Goal: Information Seeking & Learning: Learn about a topic

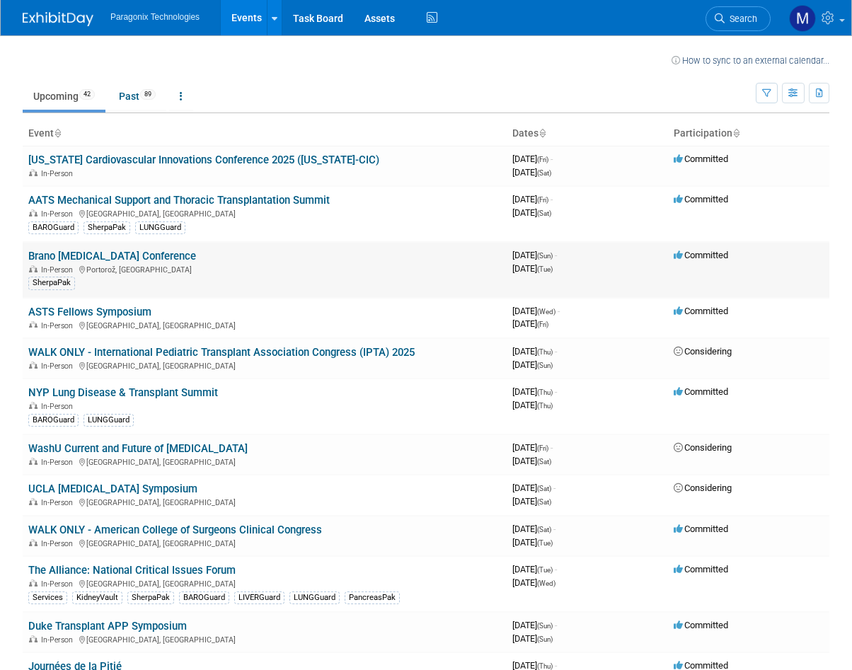
click at [103, 258] on link "Brano [MEDICAL_DATA] Conference" at bounding box center [112, 256] width 168 height 13
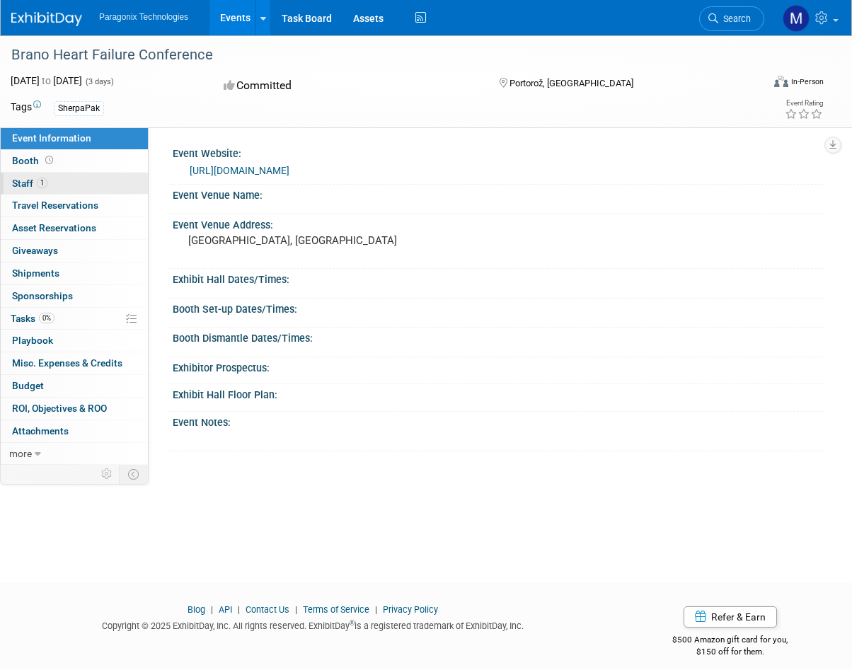
click at [30, 173] on link "1 Staff 1" at bounding box center [74, 184] width 147 height 22
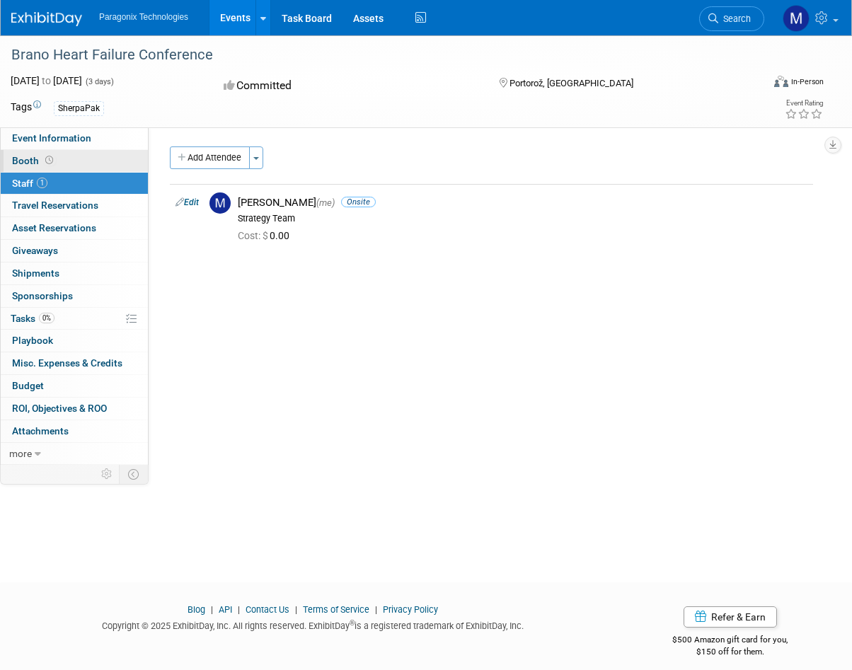
click at [22, 164] on span "Booth" at bounding box center [34, 160] width 44 height 11
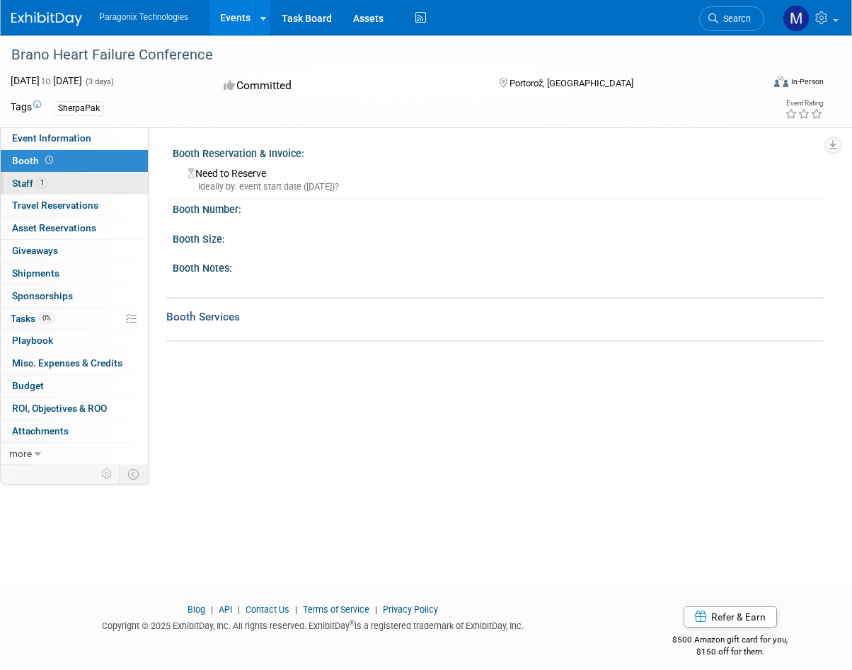
click at [23, 176] on link "1 Staff 1" at bounding box center [74, 184] width 147 height 22
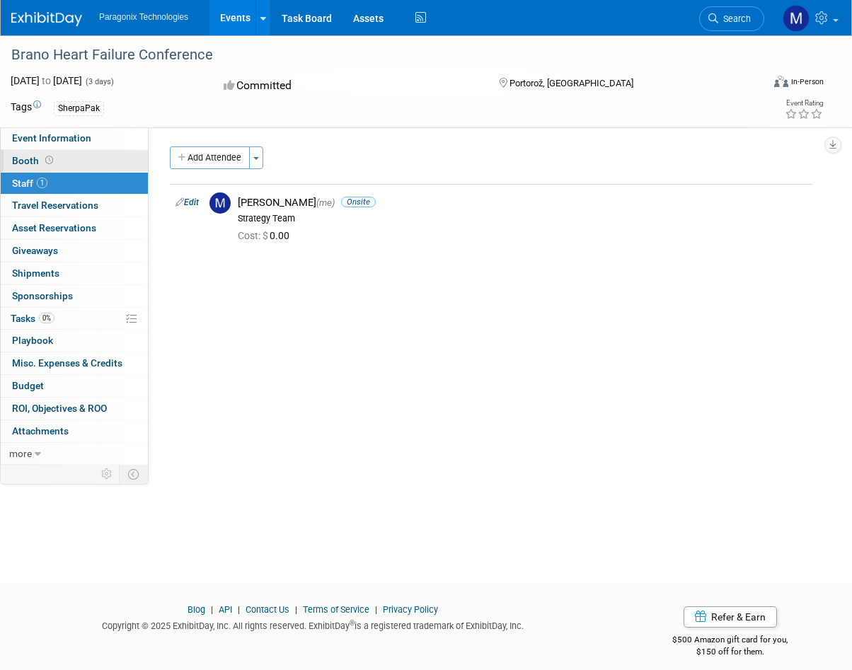
click at [25, 163] on span "Booth" at bounding box center [34, 160] width 44 height 11
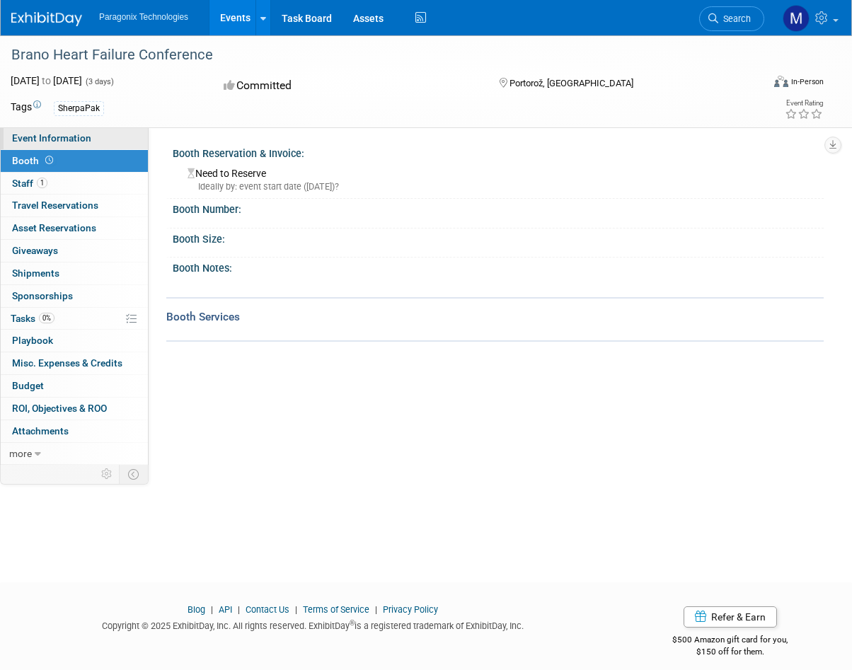
click at [59, 139] on span "Event Information" at bounding box center [51, 137] width 79 height 11
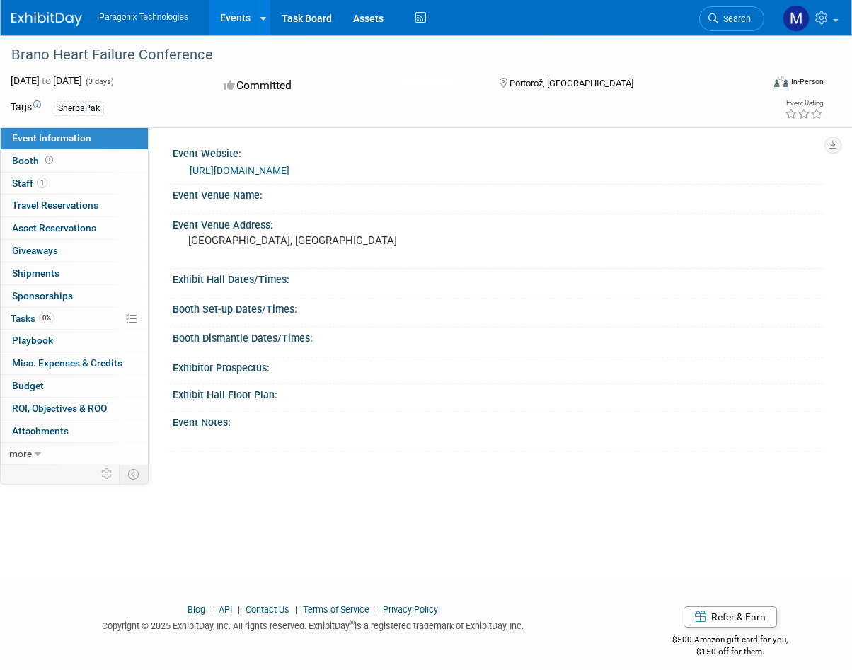
click at [277, 172] on link "[URL][DOMAIN_NAME]" at bounding box center [240, 170] width 100 height 11
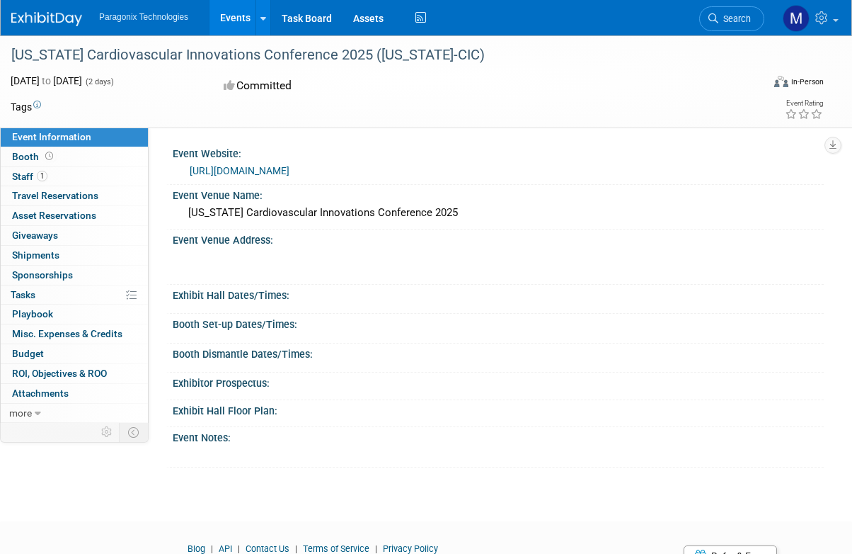
click at [231, 11] on link "Events" at bounding box center [236, 17] width 52 height 35
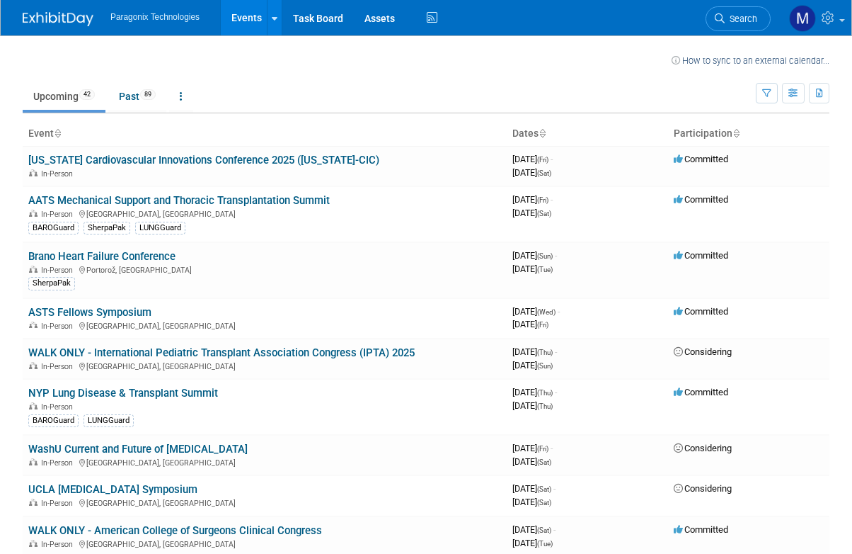
click at [78, 262] on link "Brano Heart Failure Conference" at bounding box center [101, 256] width 147 height 13
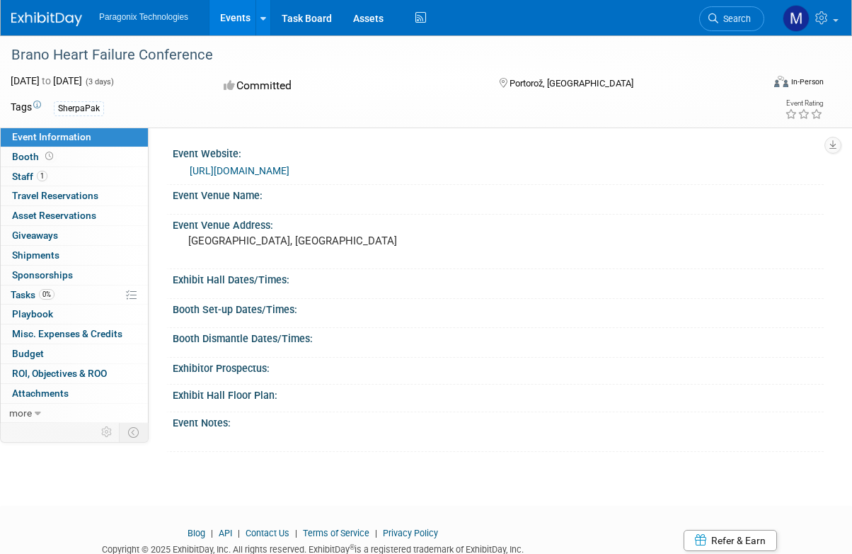
click at [263, 166] on link "[URL][DOMAIN_NAME]" at bounding box center [240, 170] width 100 height 11
